Goal: Information Seeking & Learning: Learn about a topic

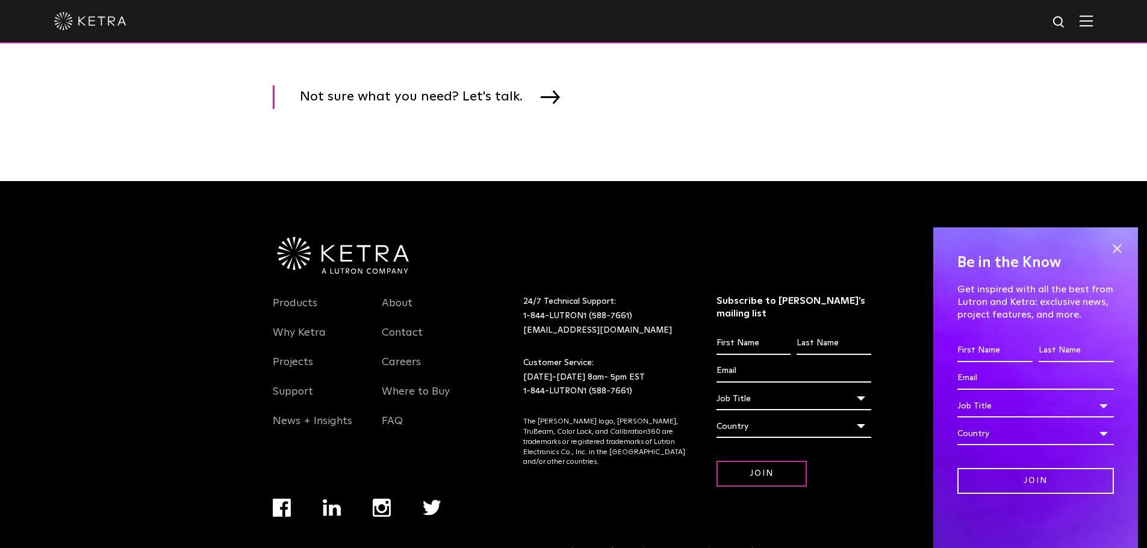
scroll to position [2086, 0]
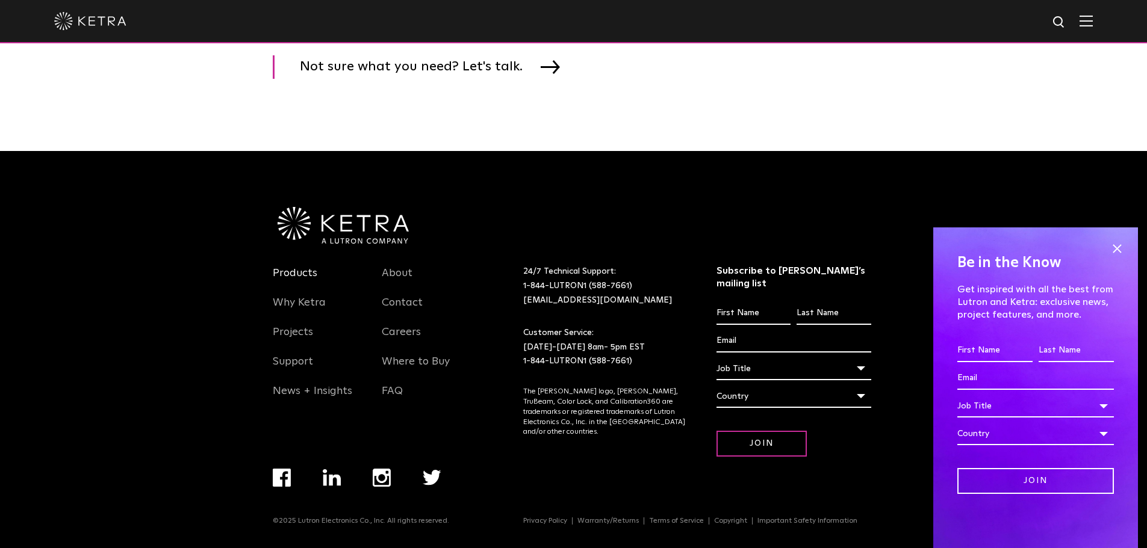
click at [288, 284] on link "Products" at bounding box center [295, 281] width 45 height 28
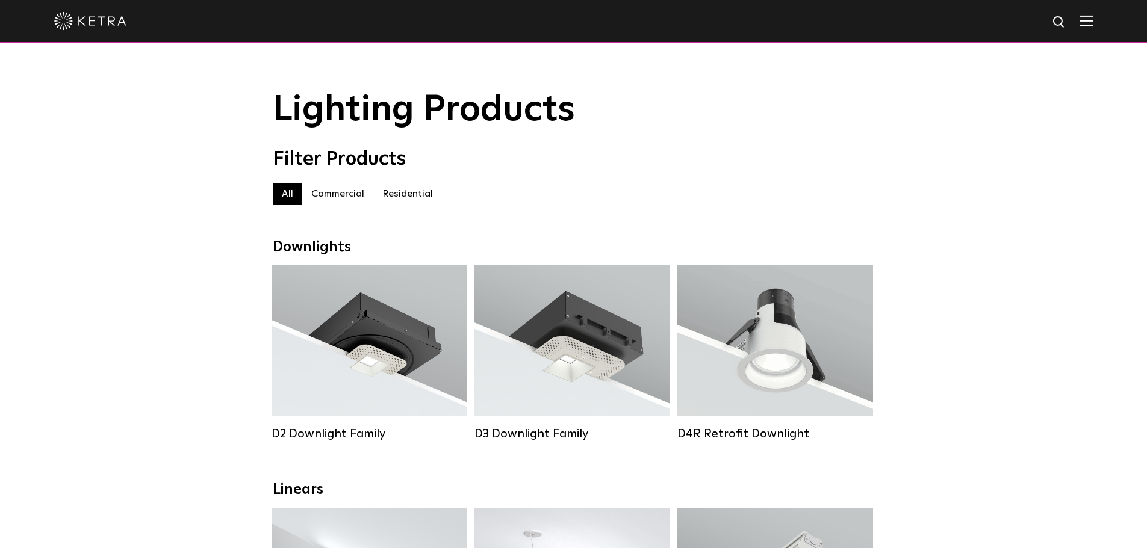
click at [409, 198] on label "Residential" at bounding box center [407, 194] width 69 height 22
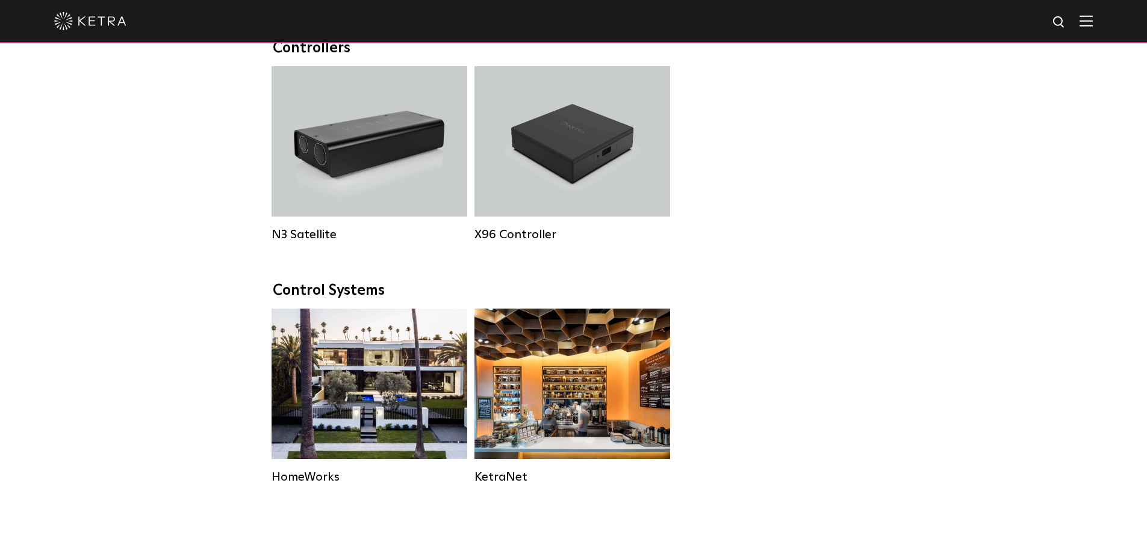
scroll to position [1565, 0]
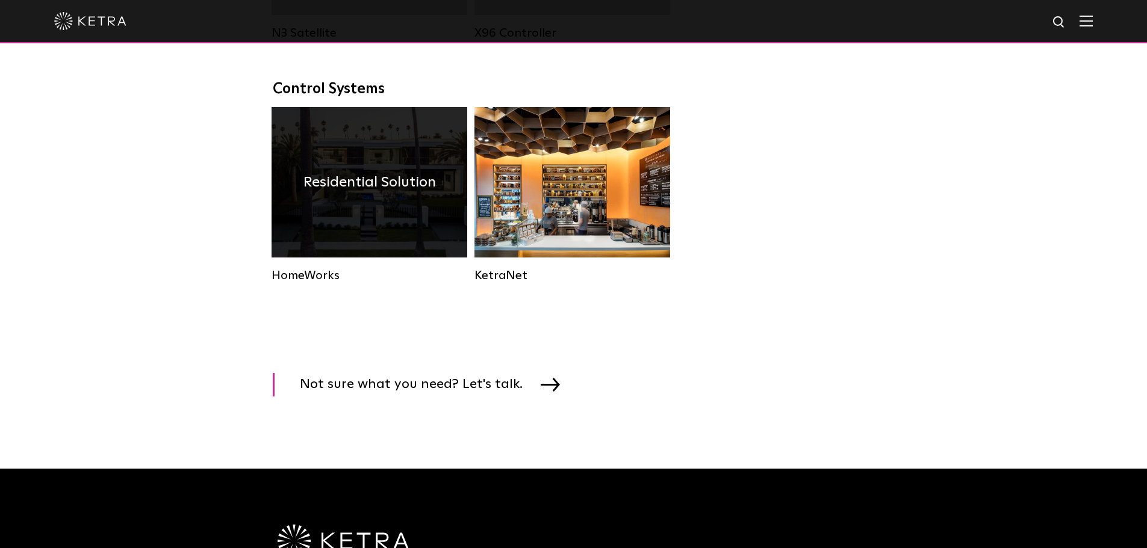
click at [346, 186] on div "Residential Solution" at bounding box center [370, 182] width 196 height 151
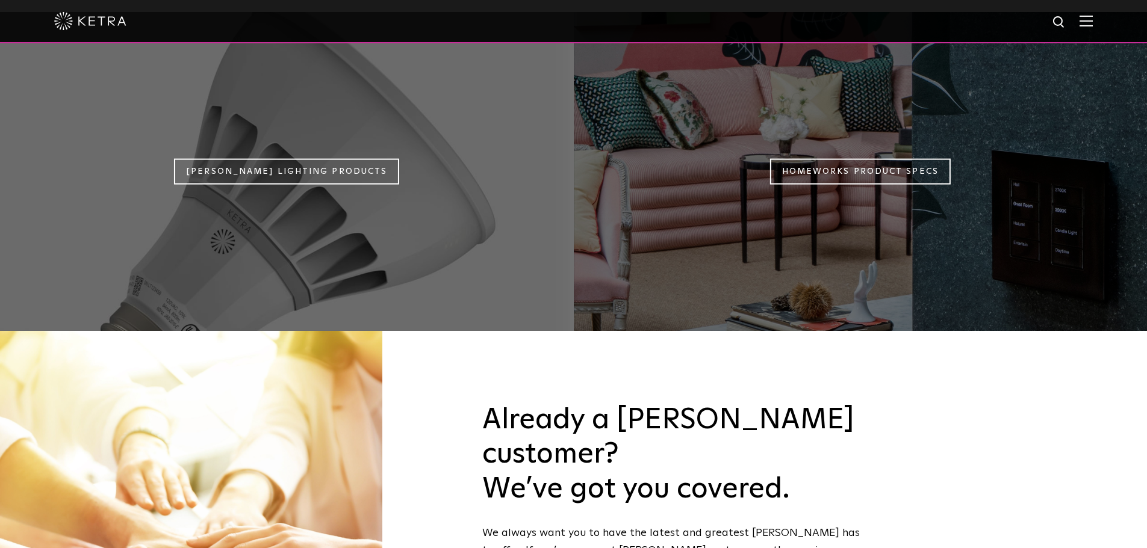
scroll to position [933, 0]
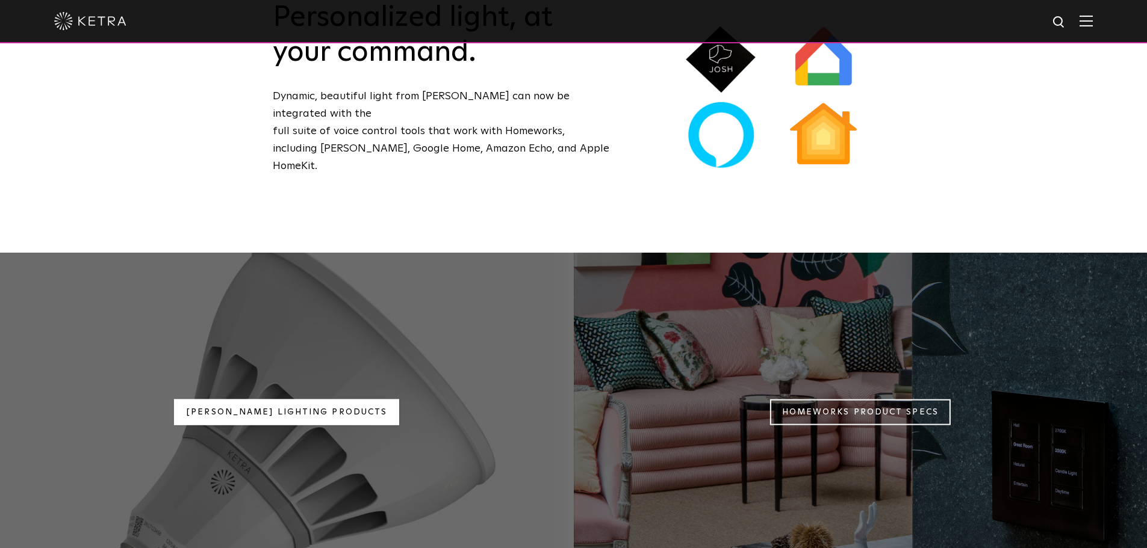
click at [314, 400] on link "Ketra Lighting Products" at bounding box center [286, 413] width 225 height 26
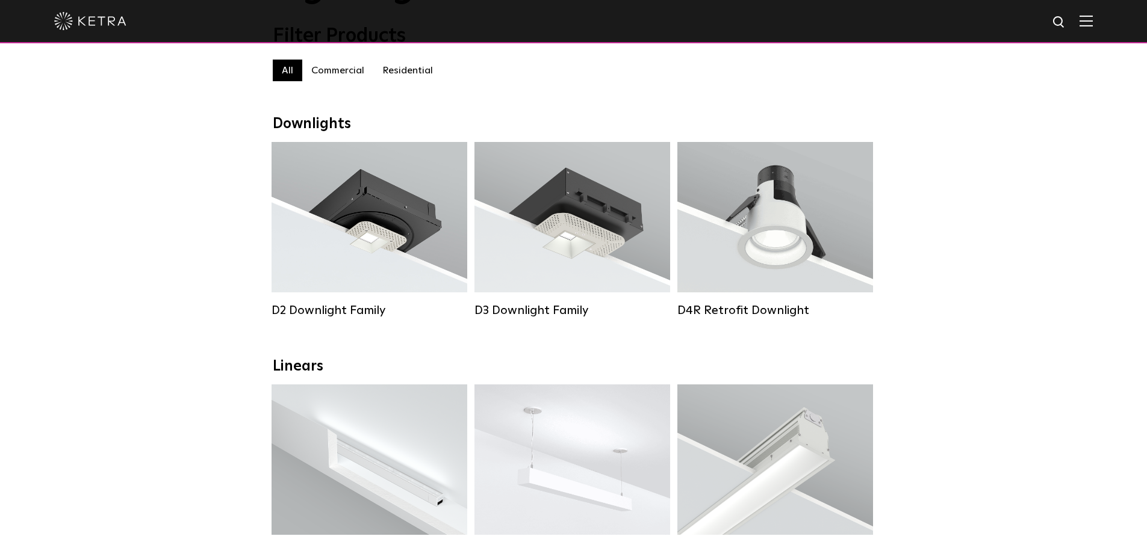
scroll to position [120, 0]
